Goal: Register for event/course

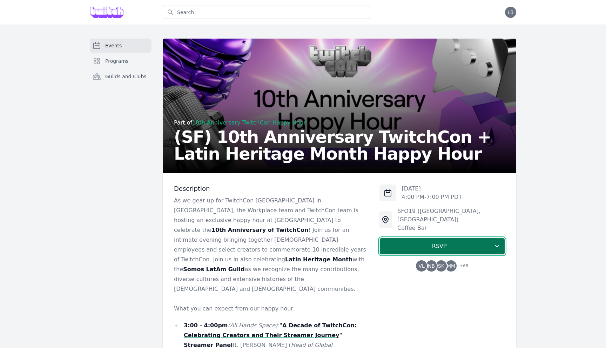
click at [438, 242] on span "RSVP" at bounding box center [440, 246] width 108 height 8
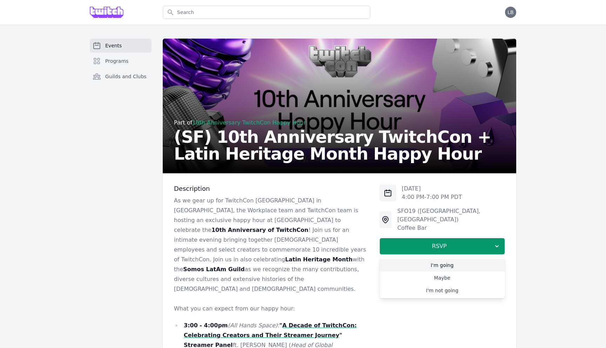
click at [436, 259] on link "I'm going" at bounding box center [443, 265] width 126 height 13
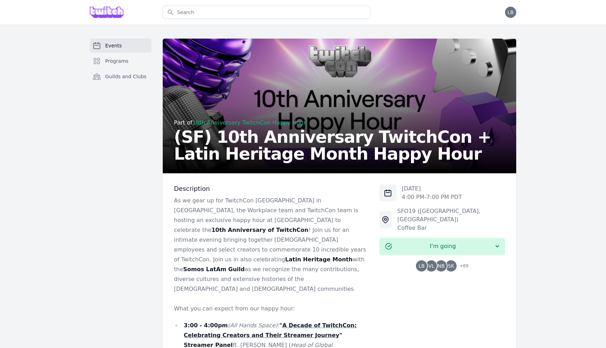
click at [587, 16] on header "Search Open menu Open user menu LB" at bounding box center [303, 12] width 606 height 25
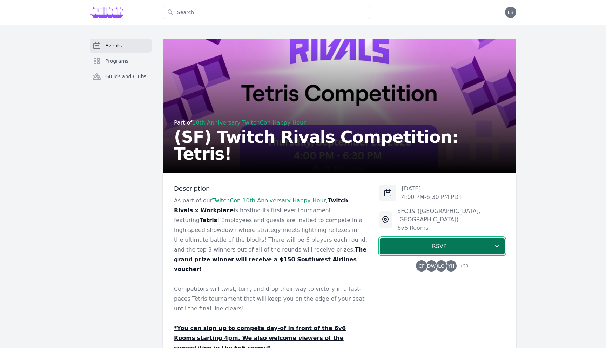
click at [423, 242] on span "RSVP" at bounding box center [440, 246] width 108 height 8
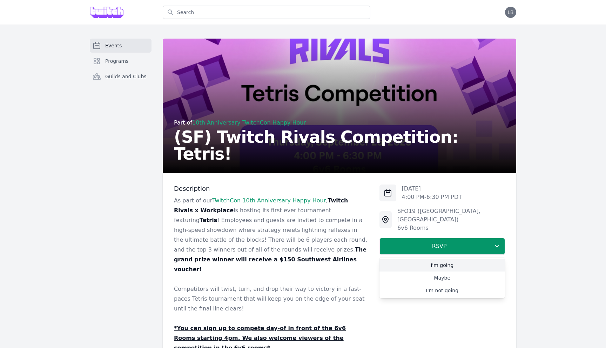
click at [429, 259] on link "I'm going" at bounding box center [443, 265] width 126 height 13
